Goal: Information Seeking & Learning: Learn about a topic

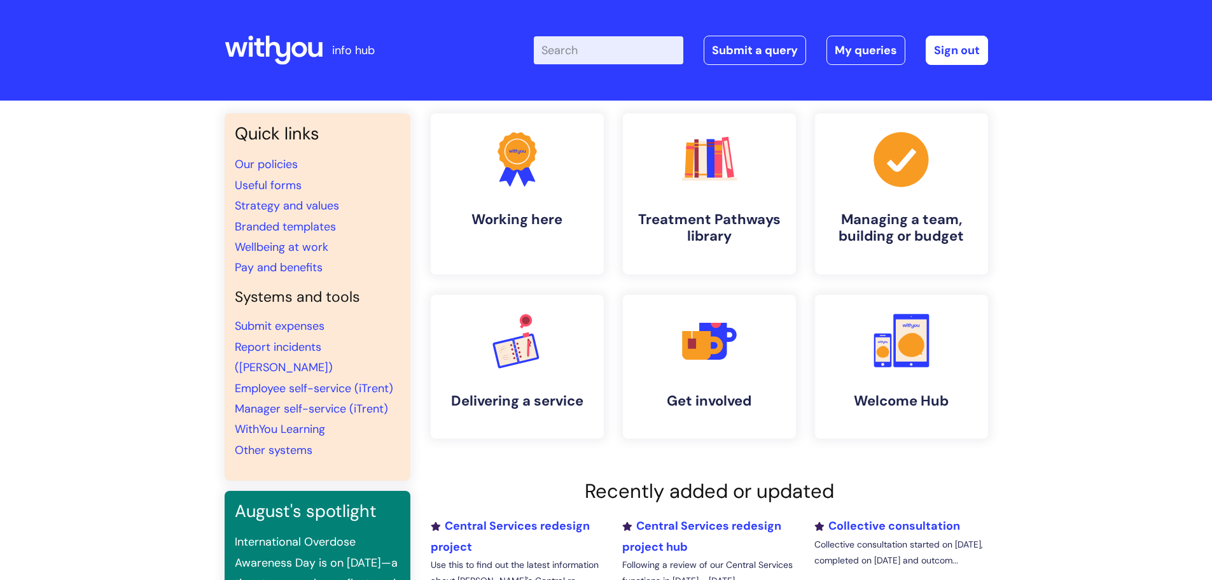
type input "v"
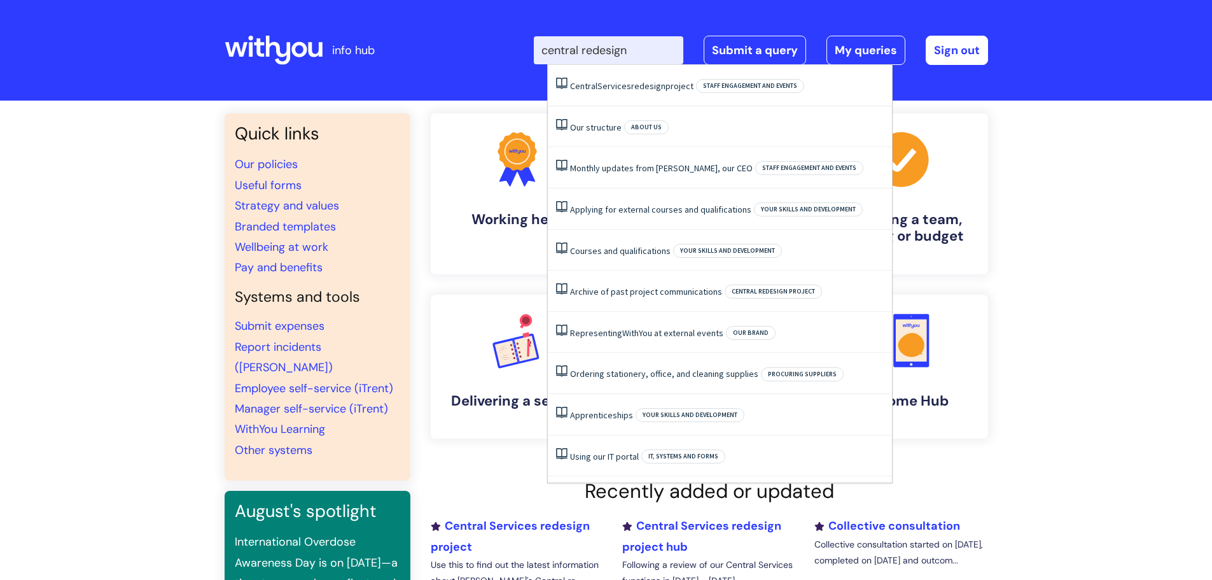
type input "central redesign"
click button "Search" at bounding box center [0, 0] width 0 height 0
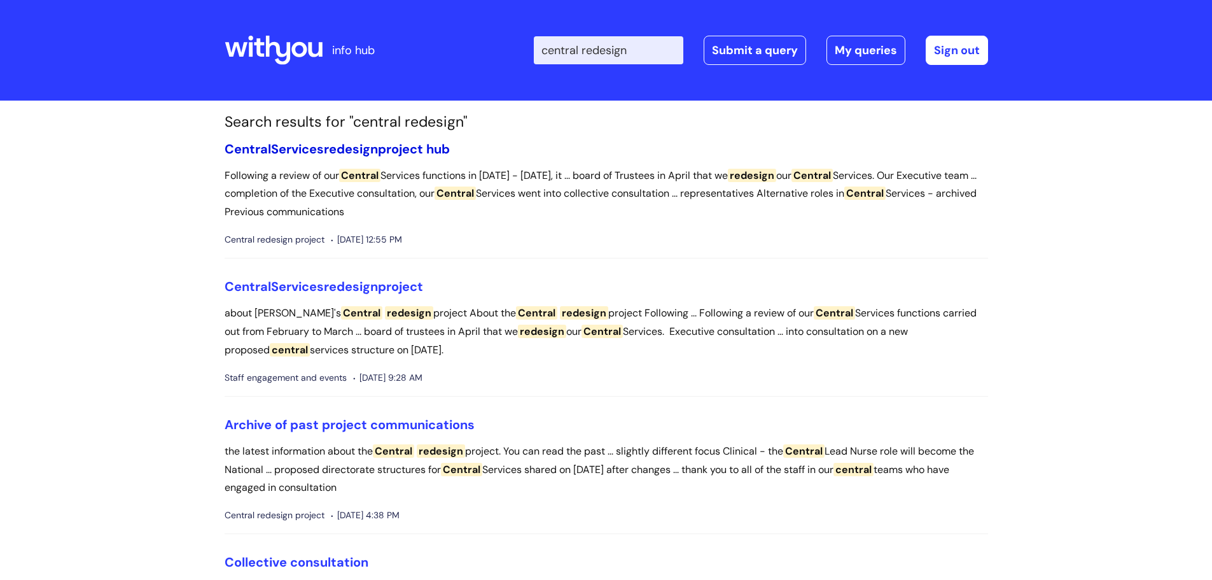
click at [366, 151] on span "redesign" at bounding box center [351, 149] width 54 height 17
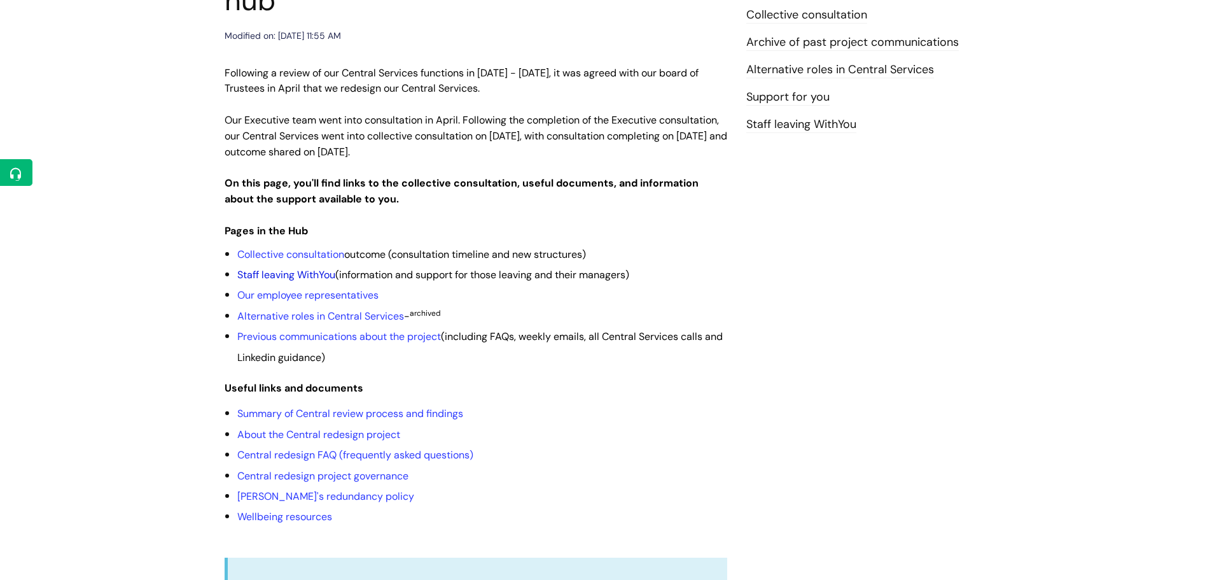
scroll to position [254, 0]
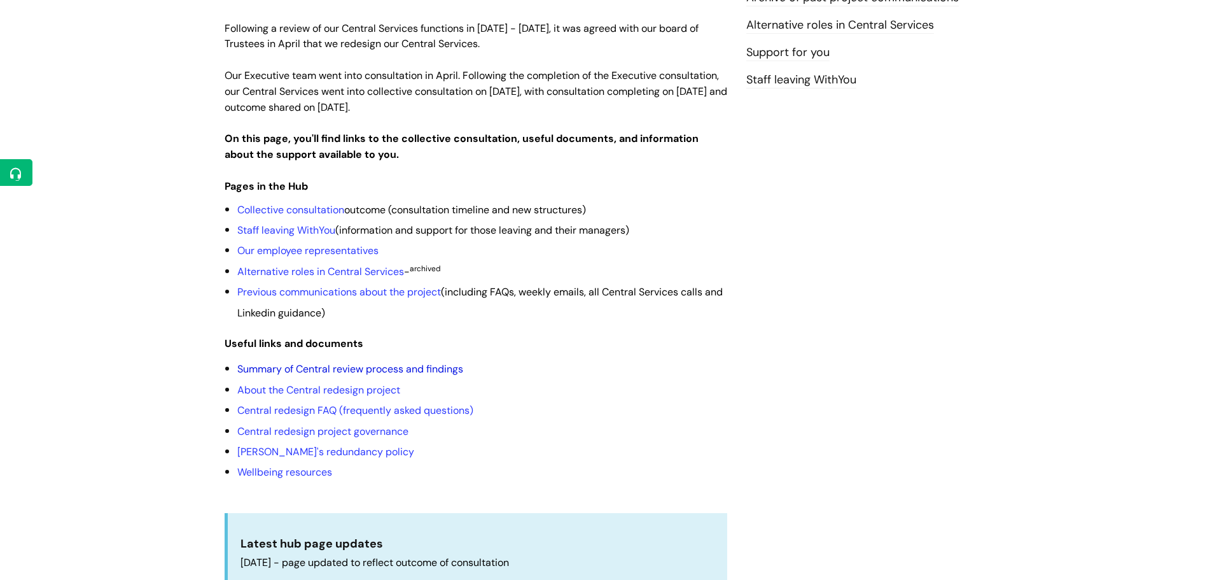
click at [394, 362] on link "Summary of Central review process and findings" at bounding box center [350, 368] width 226 height 13
